Goal: Task Accomplishment & Management: Complete application form

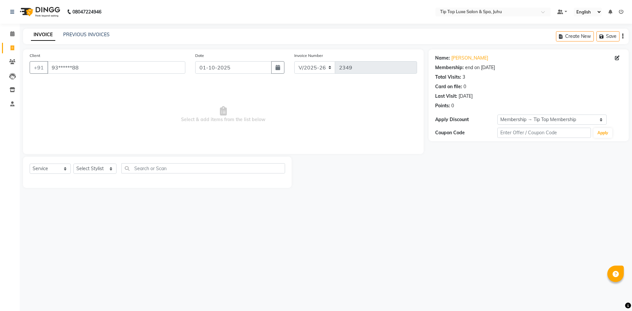
select select "8298"
select select "service"
select select "1: Object"
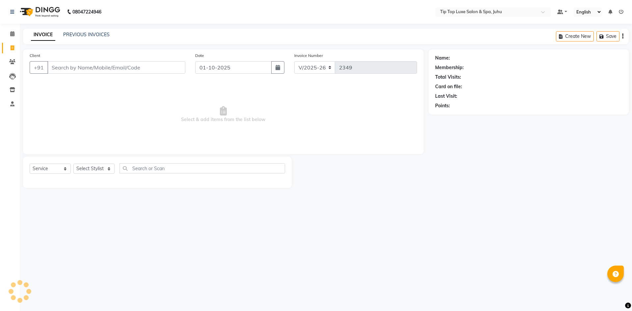
select select "8298"
select select "service"
click at [90, 66] on input "Client" at bounding box center [116, 67] width 138 height 13
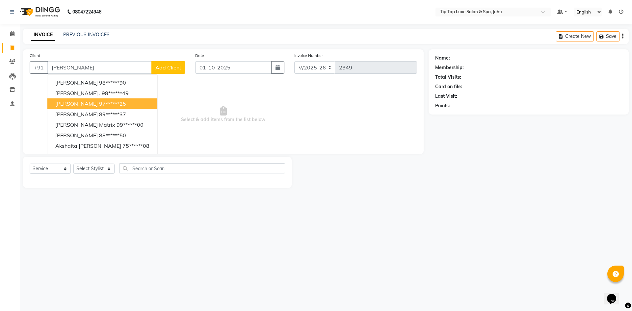
click at [99, 103] on ngb-highlight "97******25" at bounding box center [112, 103] width 27 height 7
type input "97******25"
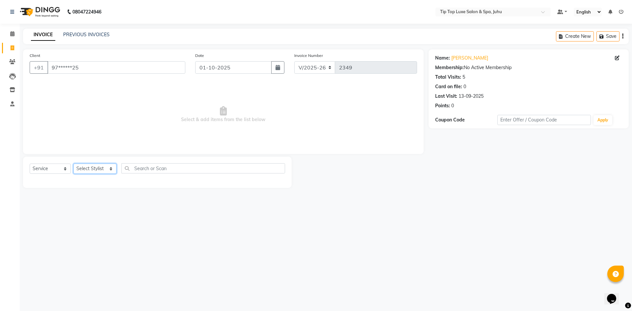
click at [92, 169] on select "Select Stylist [PERSON_NAME] admin [PERSON_NAME] creado ANAO [PERSON_NAME] Jyot…" at bounding box center [94, 169] width 43 height 10
click at [73, 164] on select "Select Stylist [PERSON_NAME] admin [PERSON_NAME] creado ANAO [PERSON_NAME] Jyot…" at bounding box center [94, 169] width 43 height 10
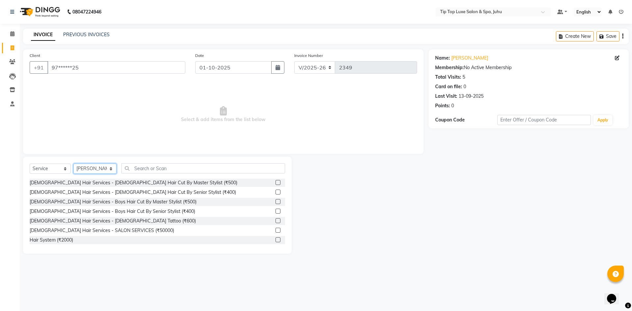
click at [95, 168] on select "Select Stylist [PERSON_NAME] admin [PERSON_NAME] creado ANAO [PERSON_NAME] Jyot…" at bounding box center [94, 169] width 43 height 10
select select "82311"
click at [73, 164] on select "Select Stylist [PERSON_NAME] admin [PERSON_NAME] creado ANAO [PERSON_NAME] Jyot…" at bounding box center [94, 169] width 43 height 10
click at [138, 163] on div "Select Service Product Membership Package Voucher Prepaid Gift Card Select Styl…" at bounding box center [157, 205] width 269 height 97
click at [161, 172] on input "text" at bounding box center [203, 168] width 164 height 10
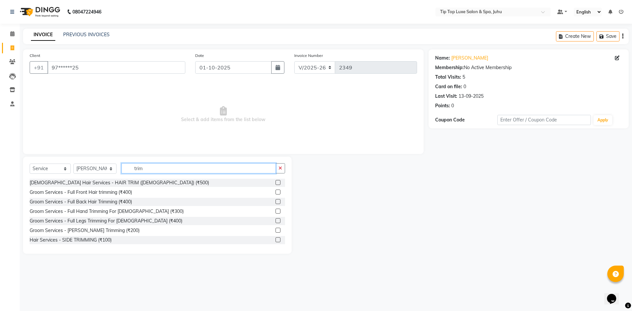
type input "trim"
click at [276, 231] on label at bounding box center [278, 230] width 5 height 5
click at [276, 231] on input "checkbox" at bounding box center [278, 230] width 4 height 4
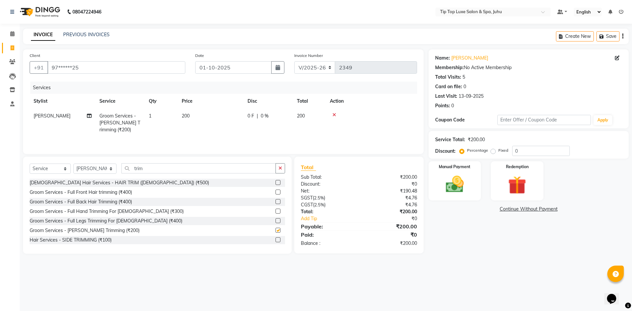
checkbox input "false"
click at [448, 192] on img at bounding box center [455, 185] width 31 height 22
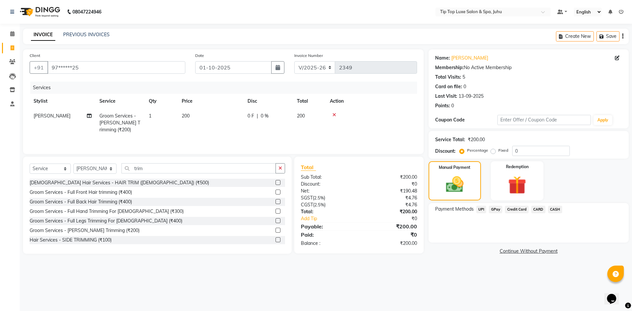
click at [484, 208] on span "UPI" at bounding box center [481, 210] width 10 height 8
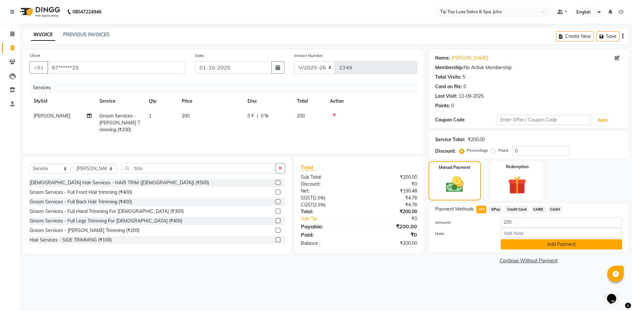
click at [514, 247] on button "Add Payment" at bounding box center [561, 244] width 121 height 10
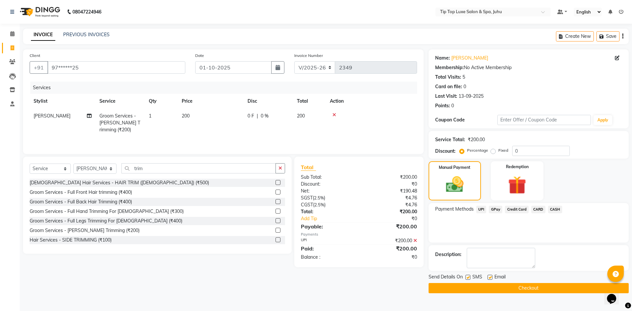
click at [522, 289] on button "Checkout" at bounding box center [529, 288] width 200 height 10
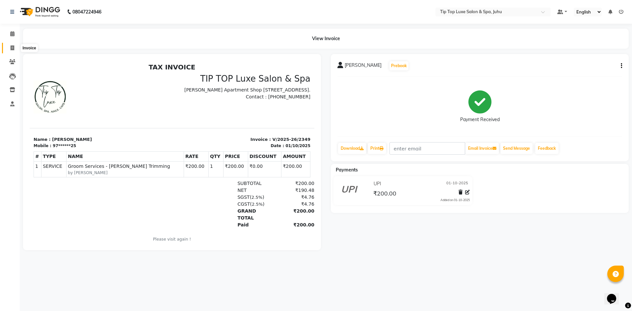
click at [13, 49] on icon at bounding box center [13, 47] width 4 height 5
select select "8298"
select select "service"
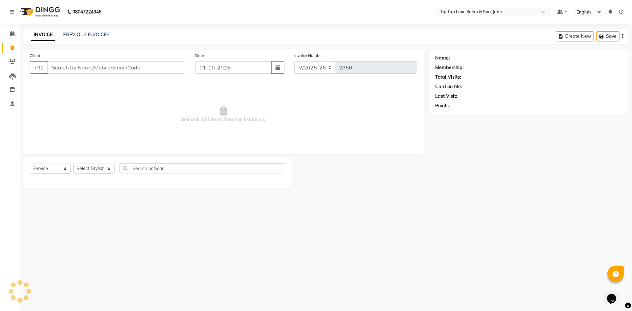
click at [68, 65] on input "Client" at bounding box center [116, 67] width 138 height 13
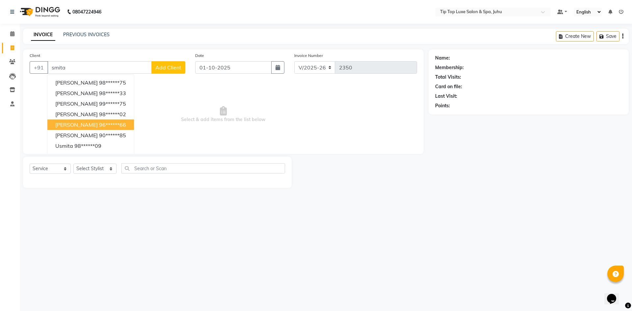
click at [161, 109] on span "Select & add items from the list below" at bounding box center [224, 115] width 388 height 66
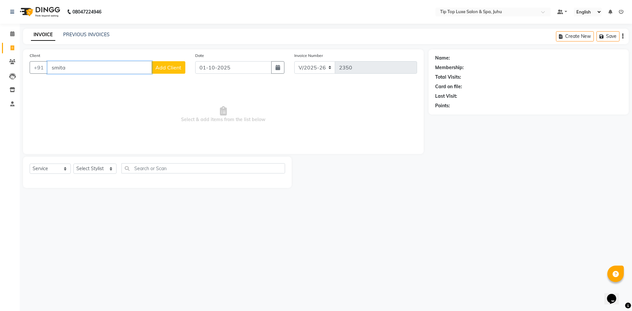
click at [95, 70] on input "smita" at bounding box center [99, 67] width 104 height 13
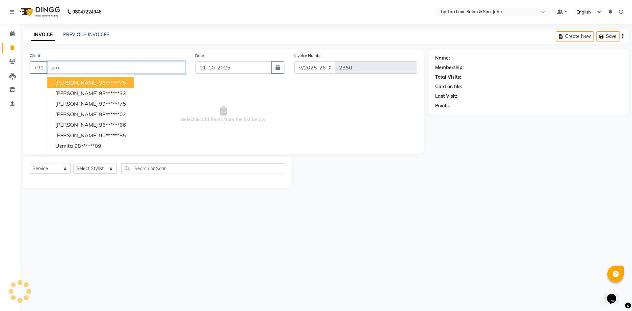
type input "s"
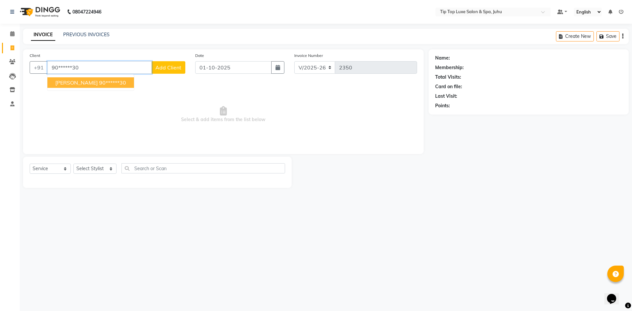
type input "90******30"
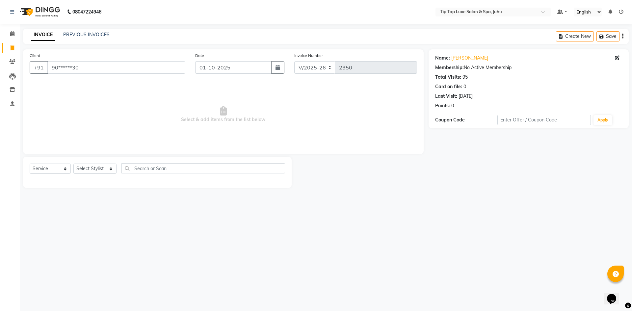
click at [90, 175] on div "Select Service Product Membership Package Voucher Prepaid Gift Card Select Styl…" at bounding box center [157, 170] width 255 height 15
click at [89, 171] on select "Select Stylist [PERSON_NAME] admin [PERSON_NAME] creado ANAO [PERSON_NAME] Jyot…" at bounding box center [94, 169] width 43 height 10
select select "82317"
click at [73, 164] on select "Select Stylist [PERSON_NAME] admin [PERSON_NAME] creado ANAO [PERSON_NAME] Jyot…" at bounding box center [94, 169] width 43 height 10
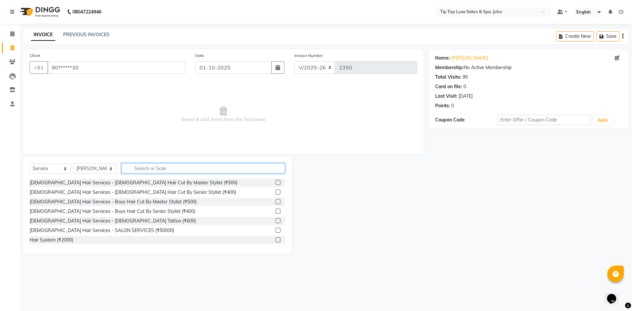
click at [201, 172] on input "text" at bounding box center [203, 168] width 164 height 10
type input "normal ha"
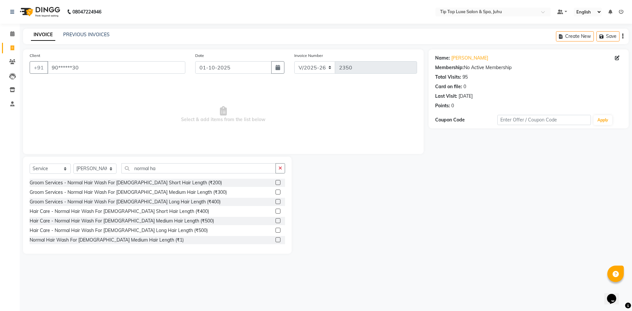
click at [276, 222] on label at bounding box center [278, 220] width 5 height 5
click at [276, 222] on input "checkbox" at bounding box center [278, 221] width 4 height 4
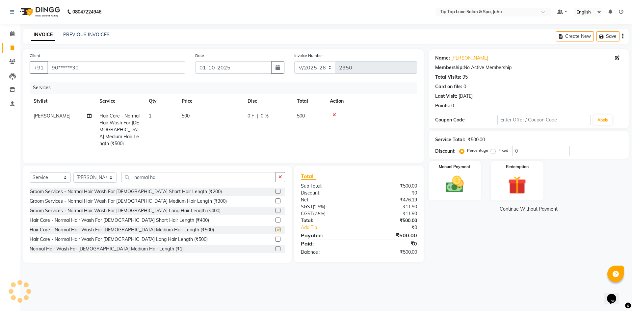
checkbox input "false"
drag, startPoint x: 278, startPoint y: 175, endPoint x: 258, endPoint y: 174, distance: 19.1
click at [274, 175] on div "normal ha" at bounding box center [204, 177] width 164 height 10
click at [278, 175] on button "button" at bounding box center [281, 177] width 10 height 10
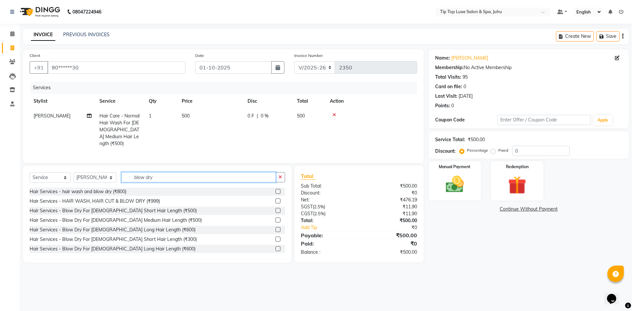
type input "blow dry"
click at [276, 218] on label at bounding box center [278, 220] width 5 height 5
click at [276, 218] on input "checkbox" at bounding box center [278, 220] width 4 height 4
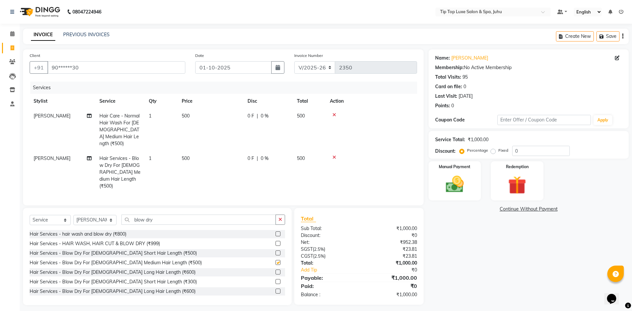
checkbox input "false"
click at [485, 181] on div "Manual Payment Redemption" at bounding box center [529, 180] width 210 height 39
click at [469, 183] on img at bounding box center [455, 185] width 31 height 22
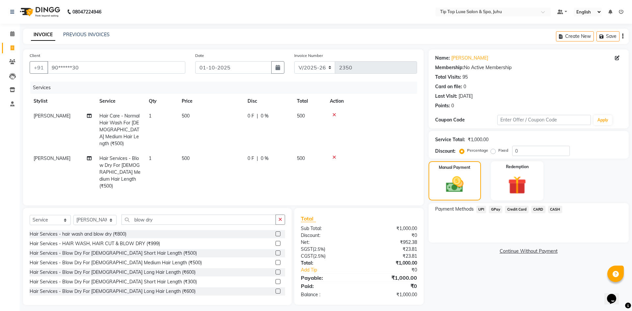
click at [539, 209] on span "CARD" at bounding box center [538, 210] width 14 height 8
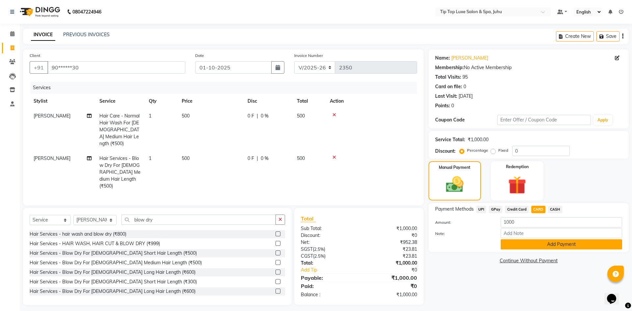
click at [540, 244] on button "Add Payment" at bounding box center [561, 244] width 121 height 10
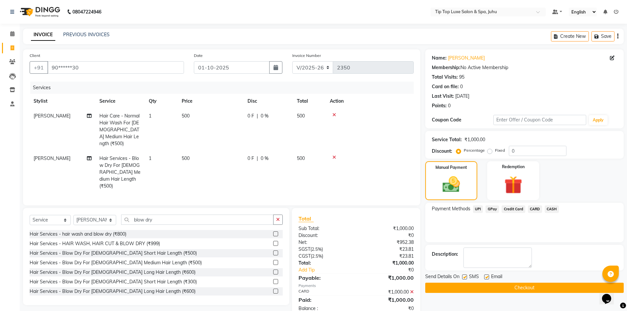
click at [534, 289] on button "Checkout" at bounding box center [524, 288] width 199 height 10
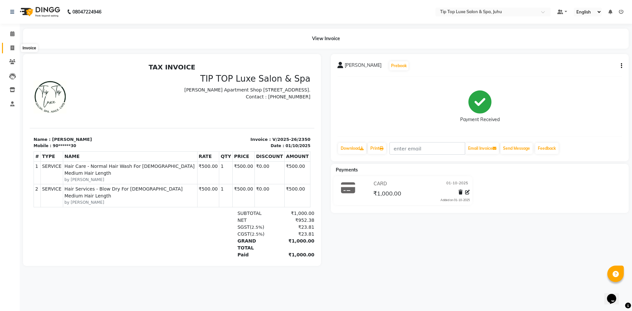
click at [8, 47] on span at bounding box center [13, 48] width 12 height 8
select select "8298"
select select "service"
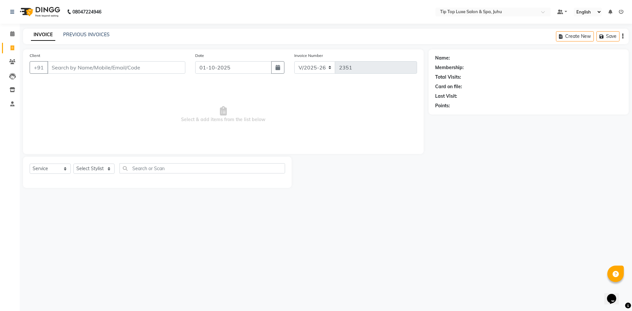
click at [67, 67] on input "Client" at bounding box center [116, 67] width 138 height 13
click at [83, 66] on input "Client" at bounding box center [116, 67] width 138 height 13
click at [83, 80] on ngb-highlight "97******95" at bounding box center [86, 82] width 27 height 7
type input "97******95"
click at [91, 170] on select "Select Stylist [PERSON_NAME] admin [PERSON_NAME] creado ANAO [PERSON_NAME] Jyot…" at bounding box center [94, 169] width 43 height 10
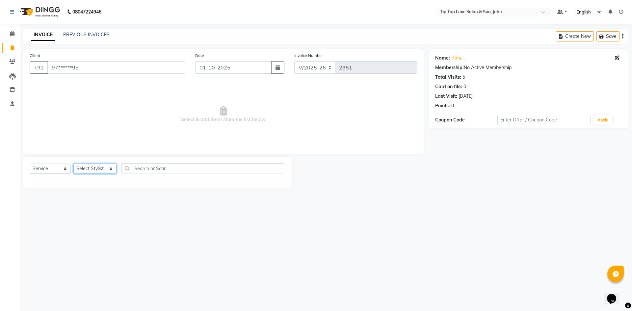
select select "82311"
click at [73, 164] on select "Select Stylist [PERSON_NAME] admin [PERSON_NAME] creado ANAO [PERSON_NAME] Jyot…" at bounding box center [94, 169] width 43 height 10
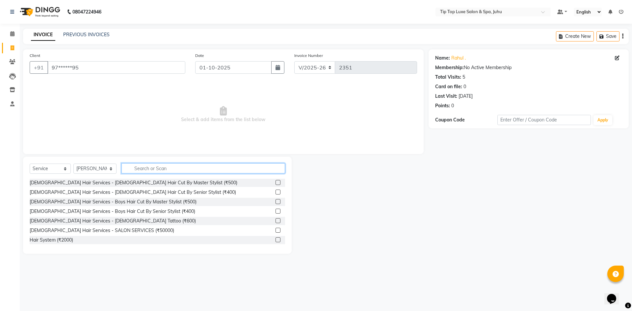
click at [150, 168] on input "text" at bounding box center [203, 168] width 164 height 10
click at [276, 193] on label at bounding box center [278, 192] width 5 height 5
click at [276, 193] on input "checkbox" at bounding box center [278, 192] width 4 height 4
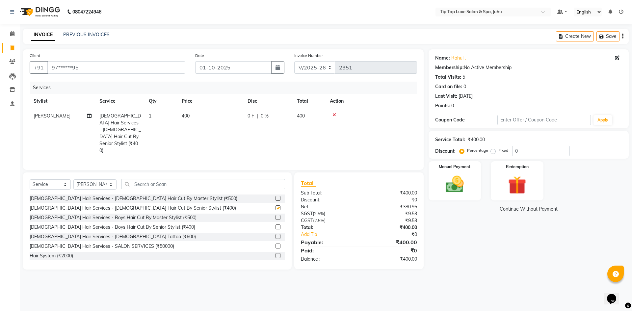
checkbox input "false"
click at [186, 179] on input "text" at bounding box center [203, 184] width 164 height 10
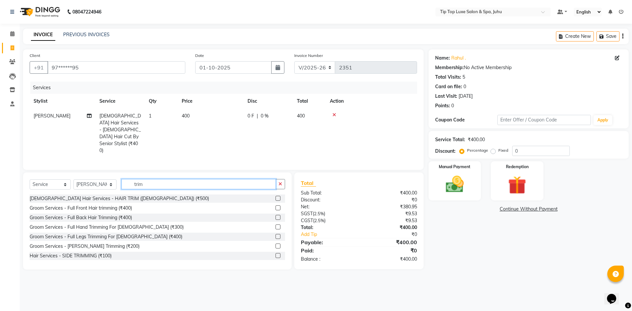
type input "trim"
click at [276, 244] on label at bounding box center [278, 246] width 5 height 5
click at [276, 244] on input "checkbox" at bounding box center [278, 246] width 4 height 4
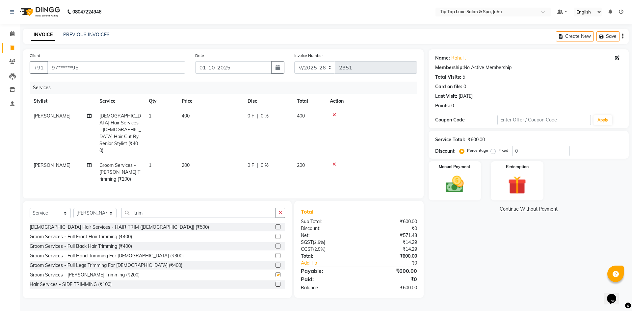
checkbox input "false"
click at [278, 208] on button "button" at bounding box center [281, 213] width 10 height 10
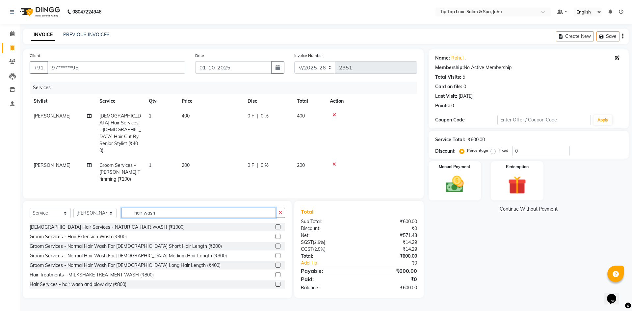
type input "hair wash"
click at [276, 244] on label at bounding box center [278, 246] width 5 height 5
click at [276, 244] on input "checkbox" at bounding box center [278, 246] width 4 height 4
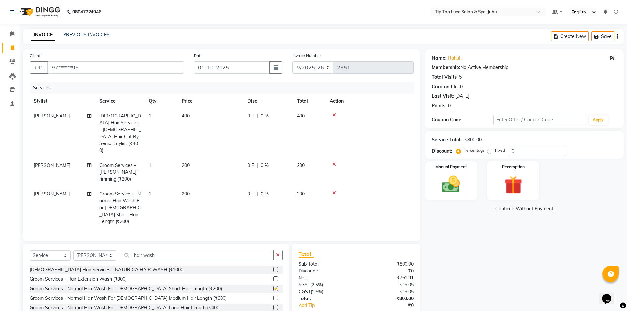
checkbox input "false"
click at [439, 186] on img at bounding box center [451, 184] width 30 height 21
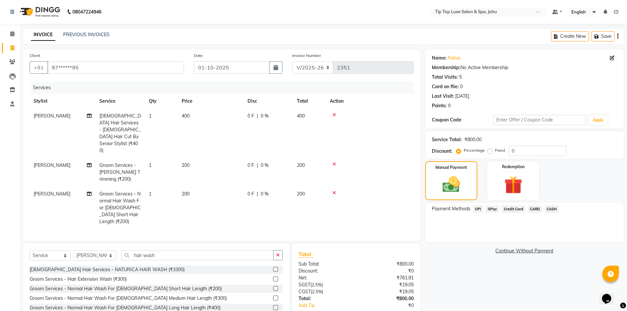
click at [476, 209] on span "UPI" at bounding box center [478, 209] width 10 height 8
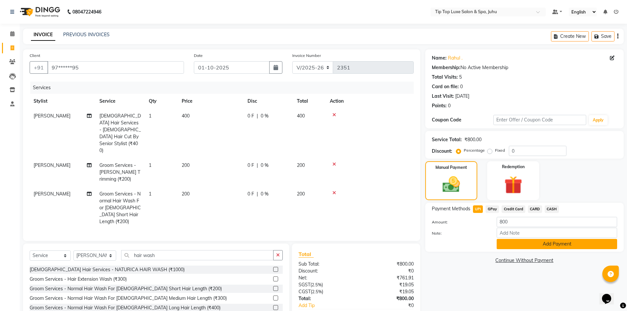
click at [516, 244] on button "Add Payment" at bounding box center [557, 244] width 121 height 10
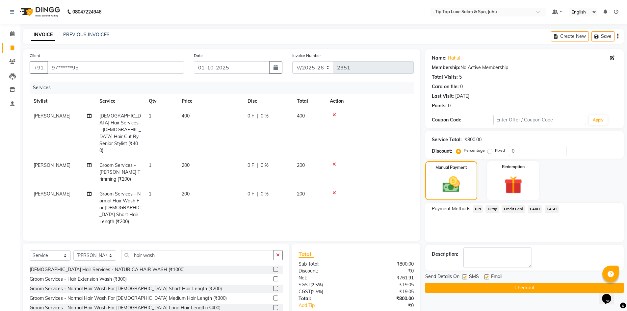
click at [518, 286] on button "Checkout" at bounding box center [524, 288] width 199 height 10
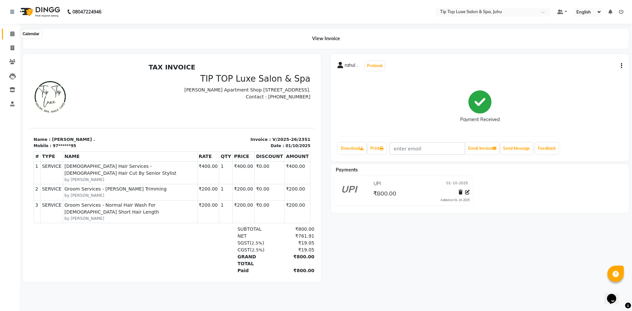
click at [14, 36] on icon at bounding box center [12, 33] width 4 height 5
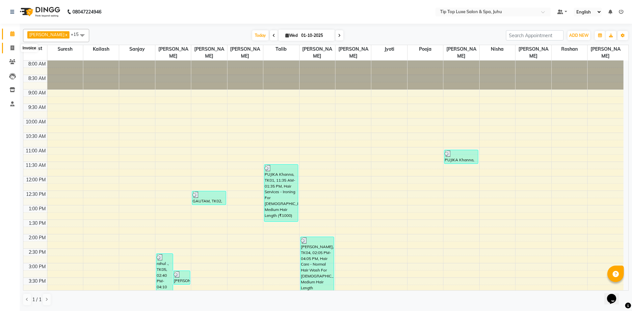
click at [9, 47] on span at bounding box center [13, 48] width 12 height 8
select select "8298"
select select "service"
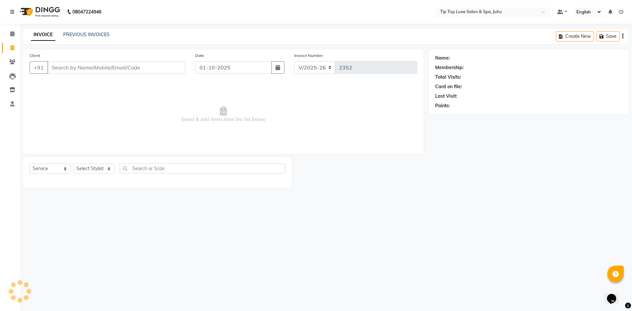
click at [68, 70] on input "Client" at bounding box center [116, 67] width 138 height 13
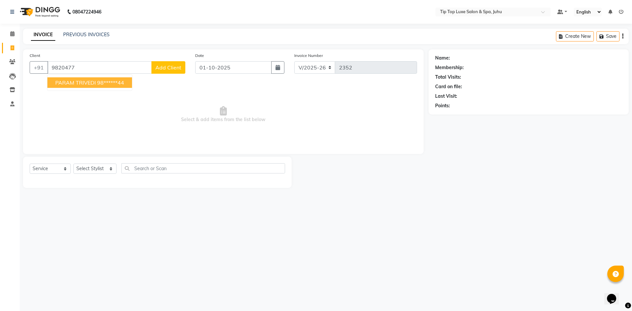
click at [122, 83] on ngb-highlight "98******44" at bounding box center [110, 82] width 27 height 7
type input "98******44"
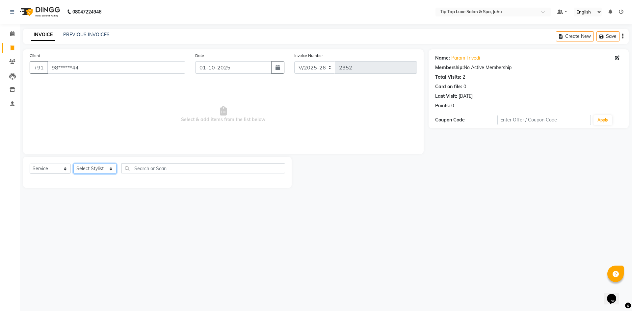
click at [96, 170] on select "Select Stylist [PERSON_NAME] admin [PERSON_NAME] creado ANAO [PERSON_NAME] Jyot…" at bounding box center [94, 169] width 43 height 10
select select "82307"
click at [73, 164] on select "Select Stylist [PERSON_NAME] admin [PERSON_NAME] creado ANAO [PERSON_NAME] Jyot…" at bounding box center [94, 169] width 43 height 10
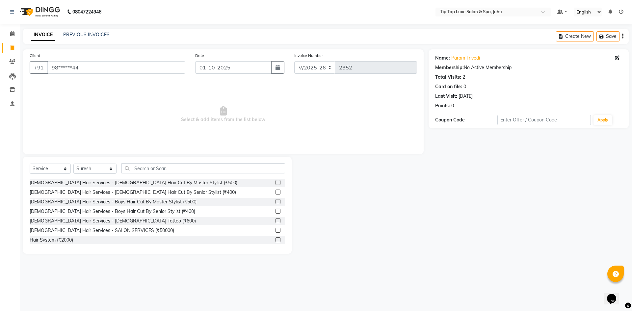
click at [276, 181] on label at bounding box center [278, 182] width 5 height 5
click at [276, 181] on input "checkbox" at bounding box center [278, 183] width 4 height 4
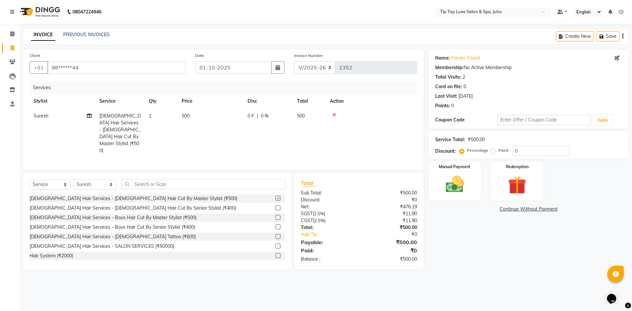
checkbox input "false"
click at [465, 186] on img at bounding box center [455, 185] width 31 height 22
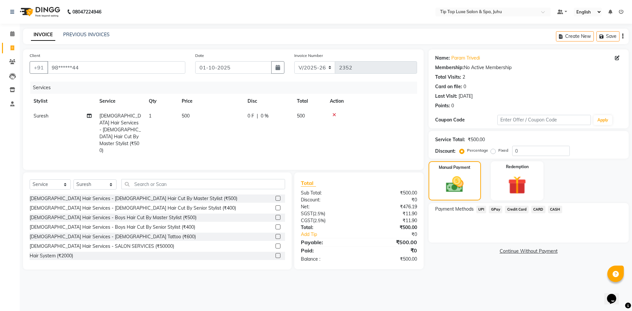
click at [536, 210] on span "CARD" at bounding box center [538, 210] width 14 height 8
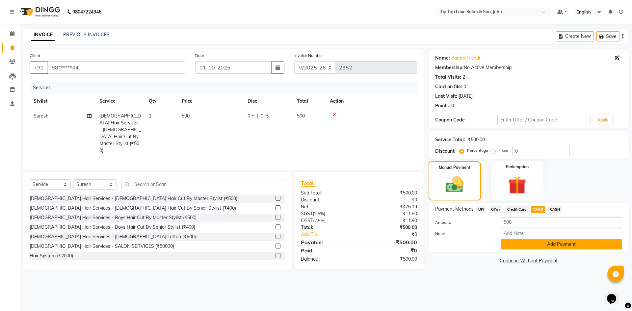
click at [551, 244] on button "Add Payment" at bounding box center [561, 244] width 121 height 10
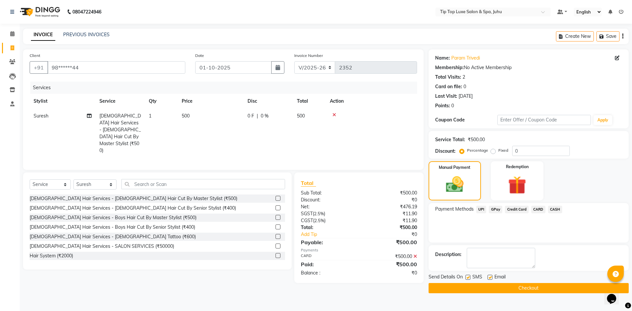
click at [527, 289] on button "Checkout" at bounding box center [529, 288] width 200 height 10
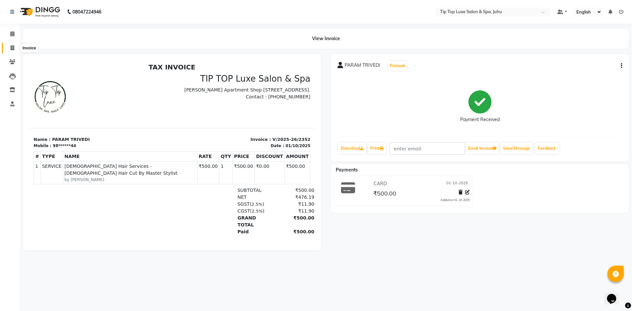
click at [13, 50] on icon at bounding box center [13, 47] width 4 height 5
select select "8298"
select select "service"
